Goal: Task Accomplishment & Management: Manage account settings

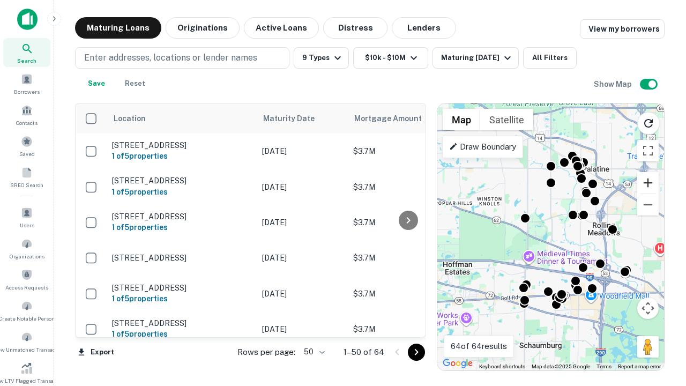
click at [648, 183] on button "Zoom in" at bounding box center [647, 182] width 21 height 21
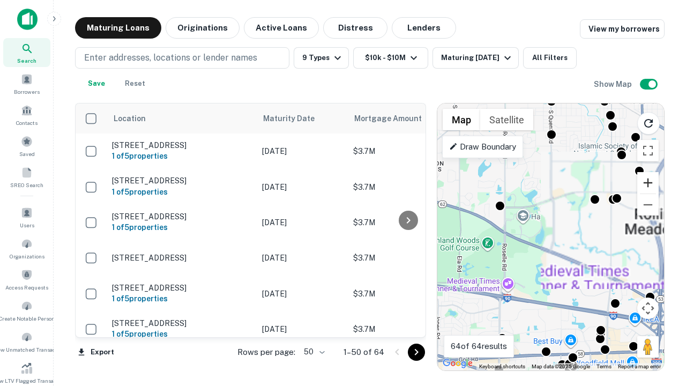
click at [648, 183] on button "Zoom in" at bounding box center [647, 182] width 21 height 21
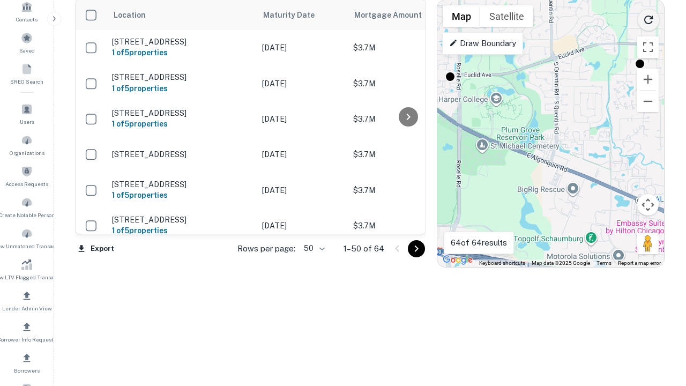
click at [648, 18] on icon "Reload search area" at bounding box center [648, 19] width 13 height 13
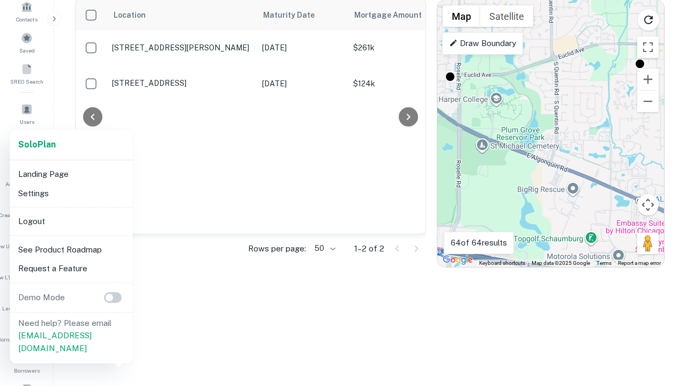
scroll to position [198, 0]
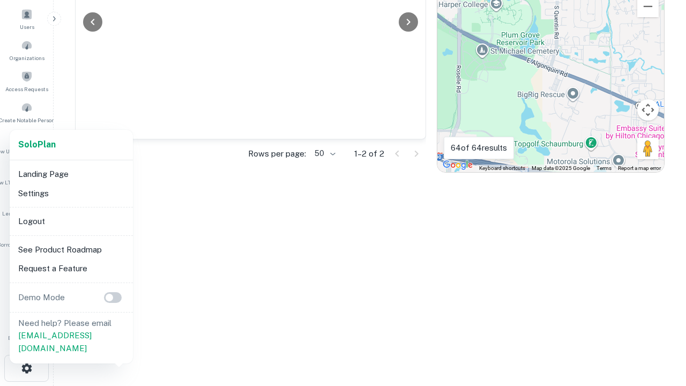
click at [71, 221] on li "Logout" at bounding box center [71, 221] width 115 height 19
